Goal: Task Accomplishment & Management: Manage account settings

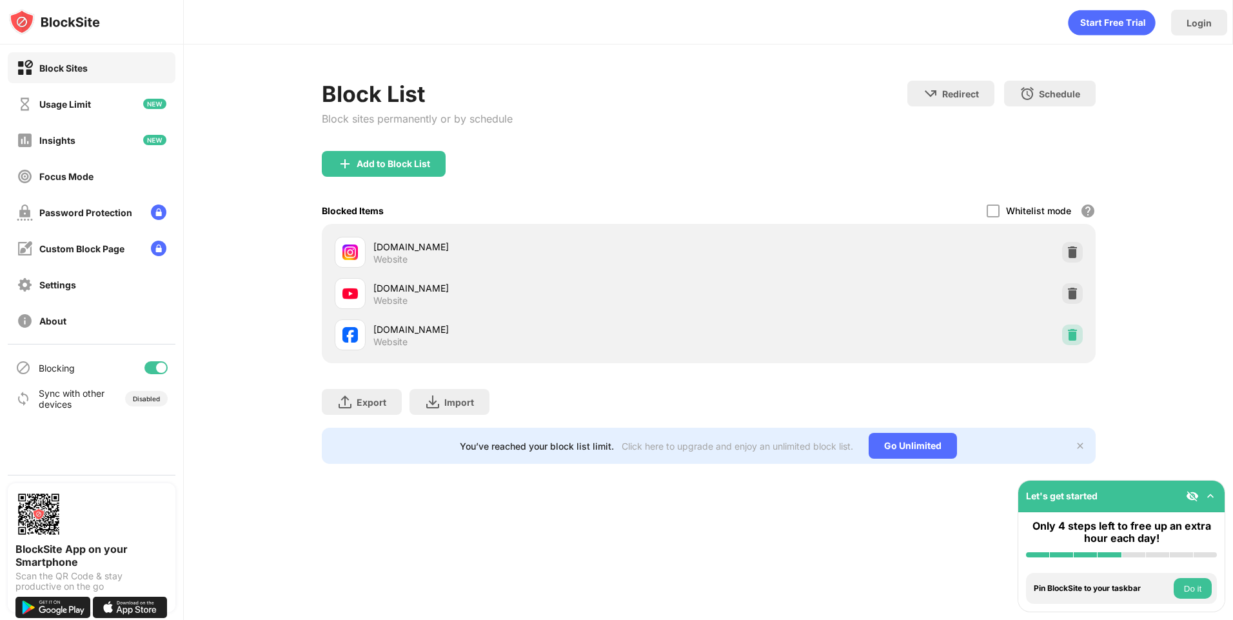
click at [1072, 343] on div at bounding box center [1072, 334] width 21 height 21
